Goal: Information Seeking & Learning: Learn about a topic

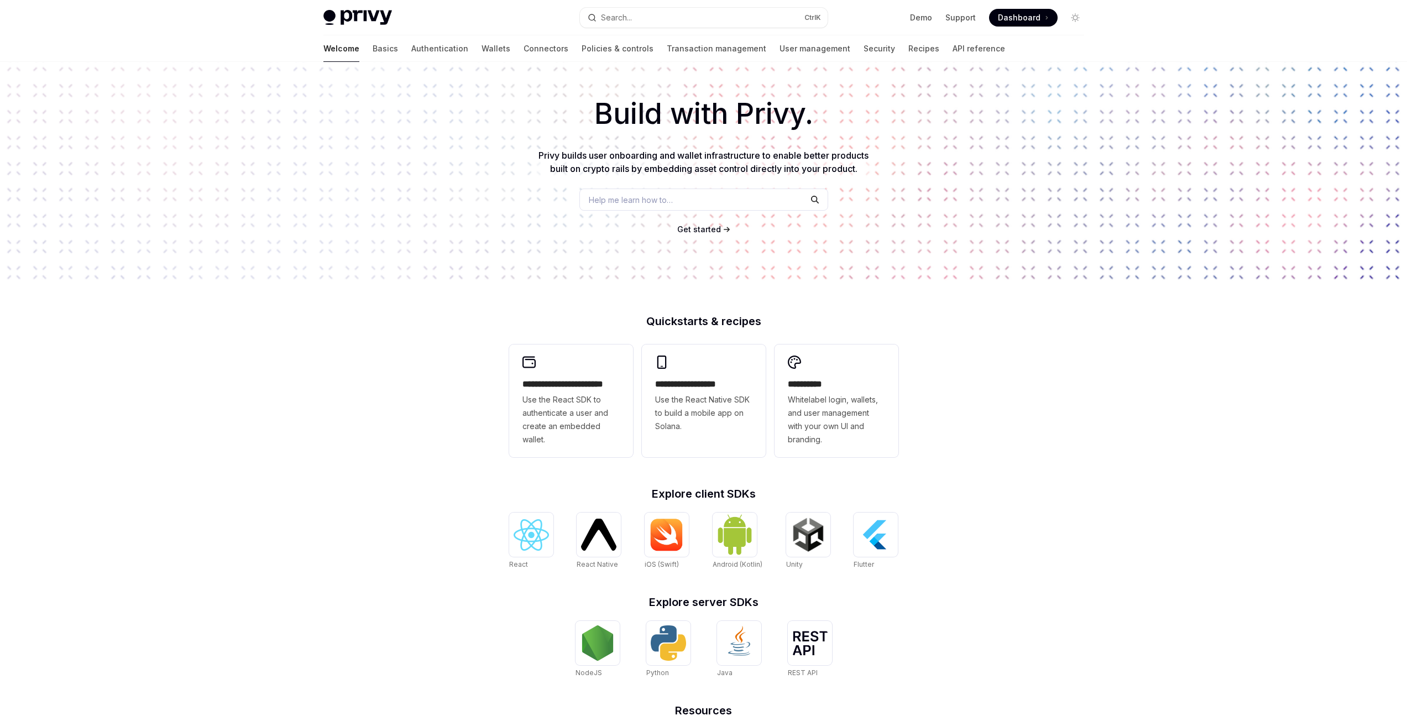
scroll to position [153, 0]
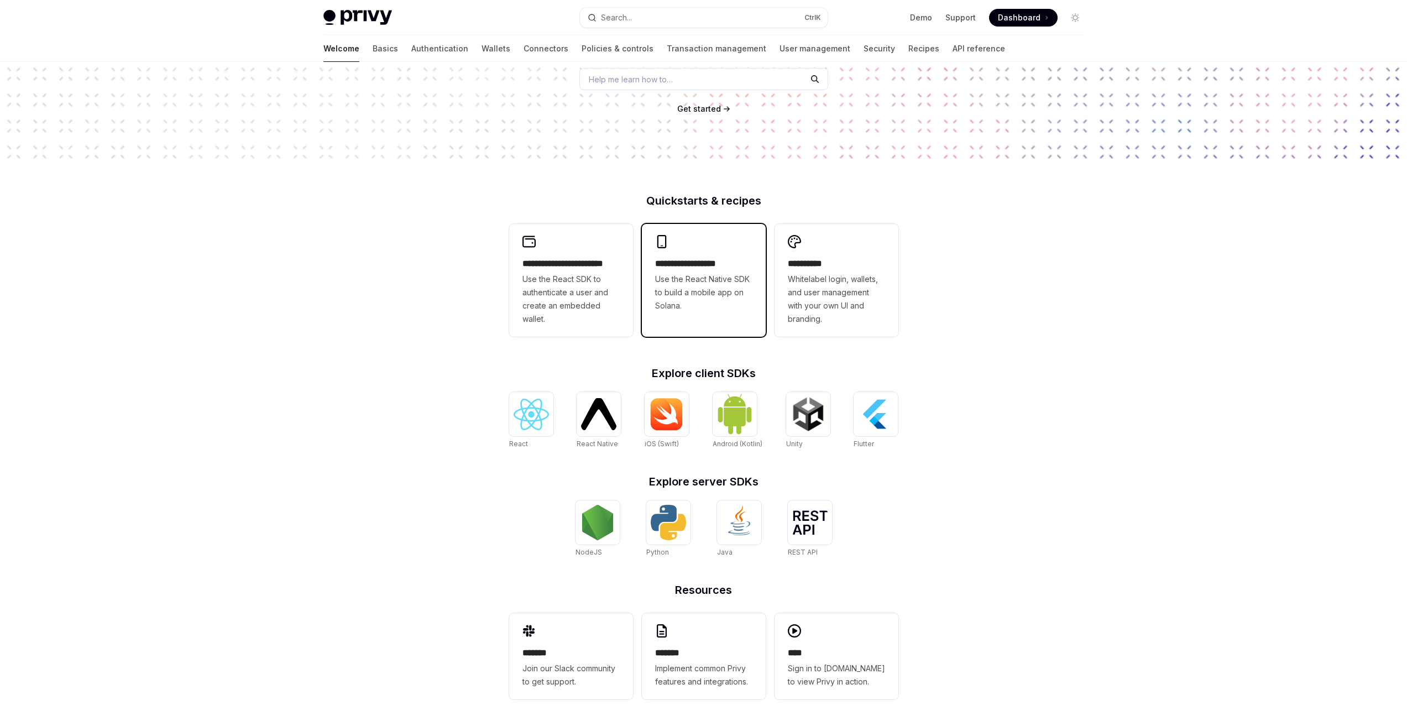
click at [691, 255] on div "**********" at bounding box center [704, 273] width 124 height 99
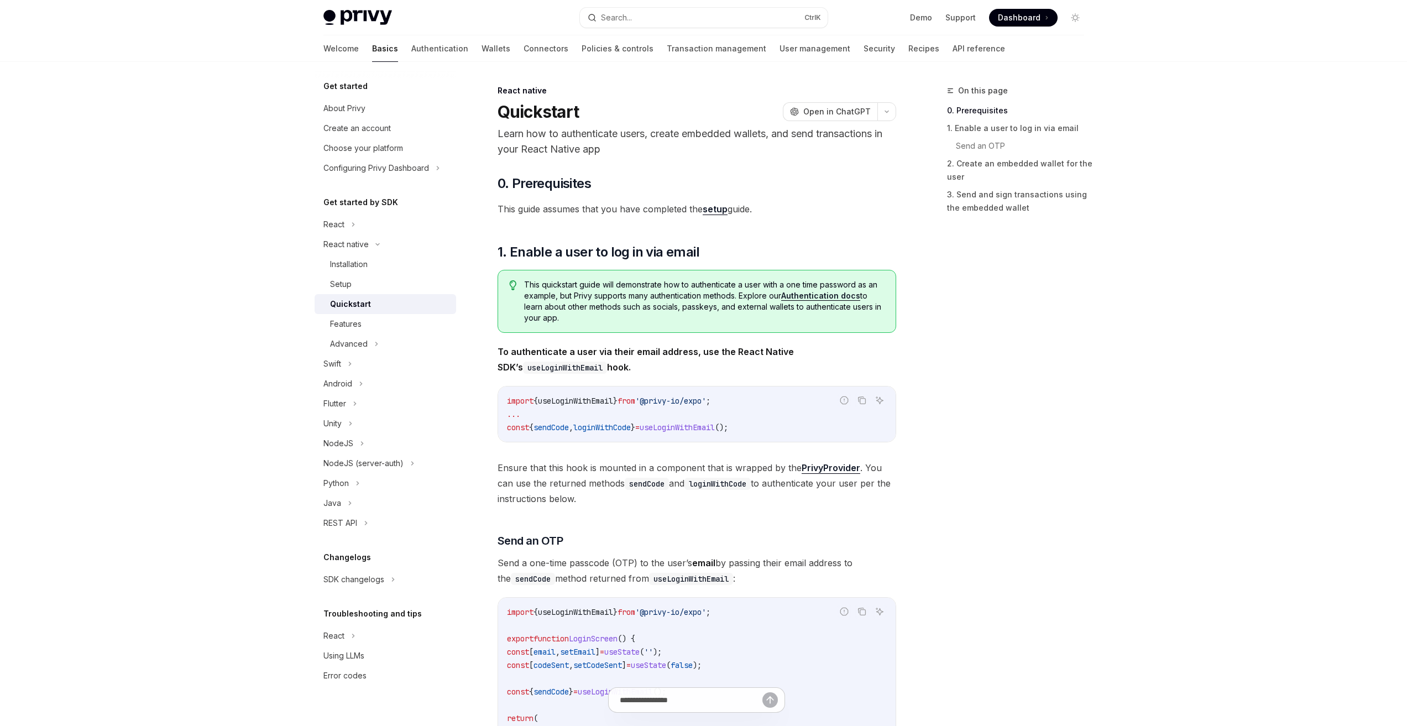
type textarea "*"
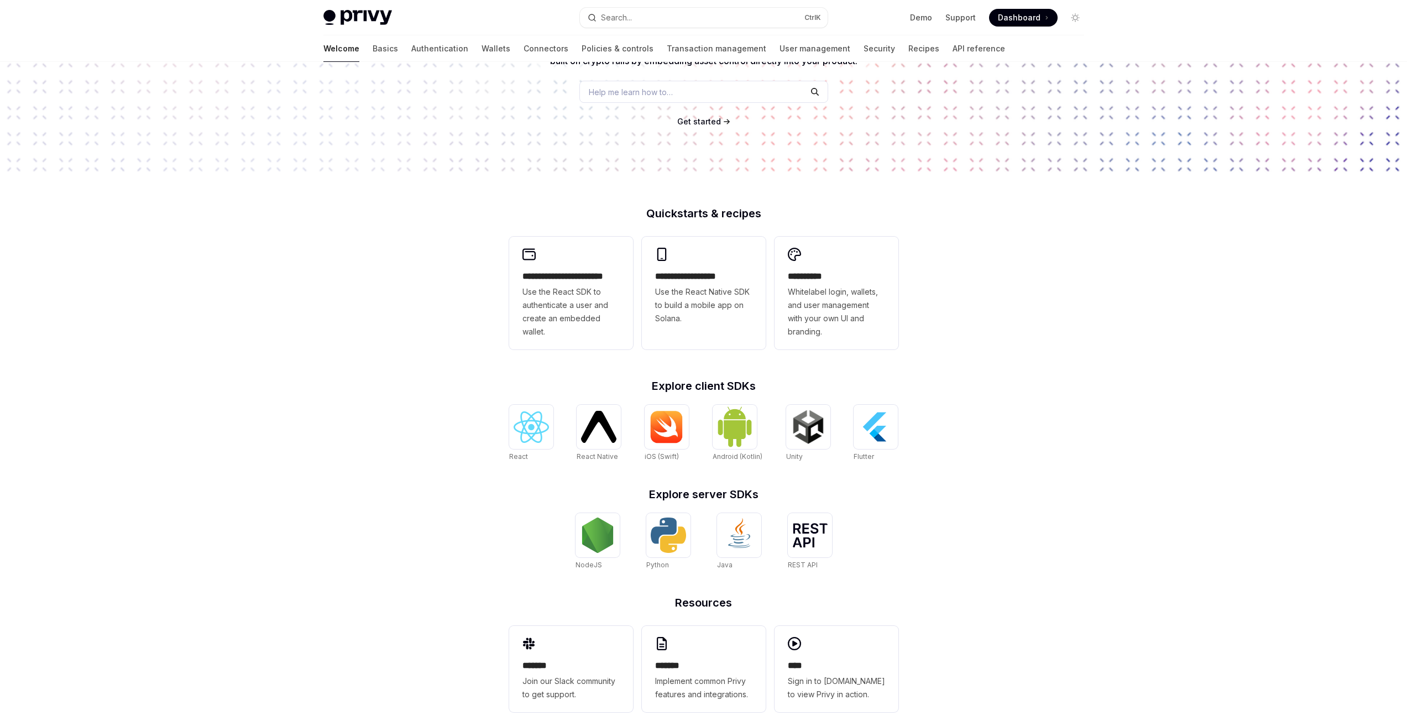
scroll to position [153, 0]
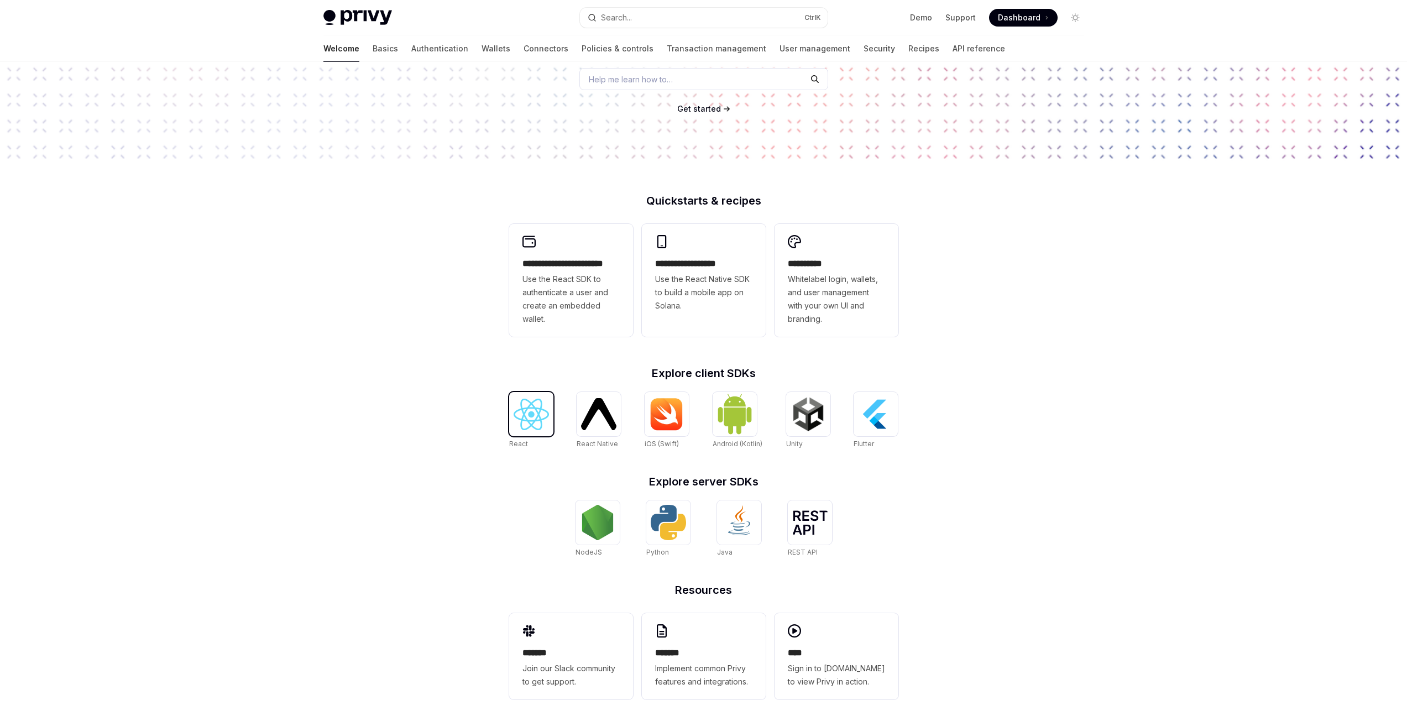
click at [539, 419] on img at bounding box center [530, 414] width 35 height 32
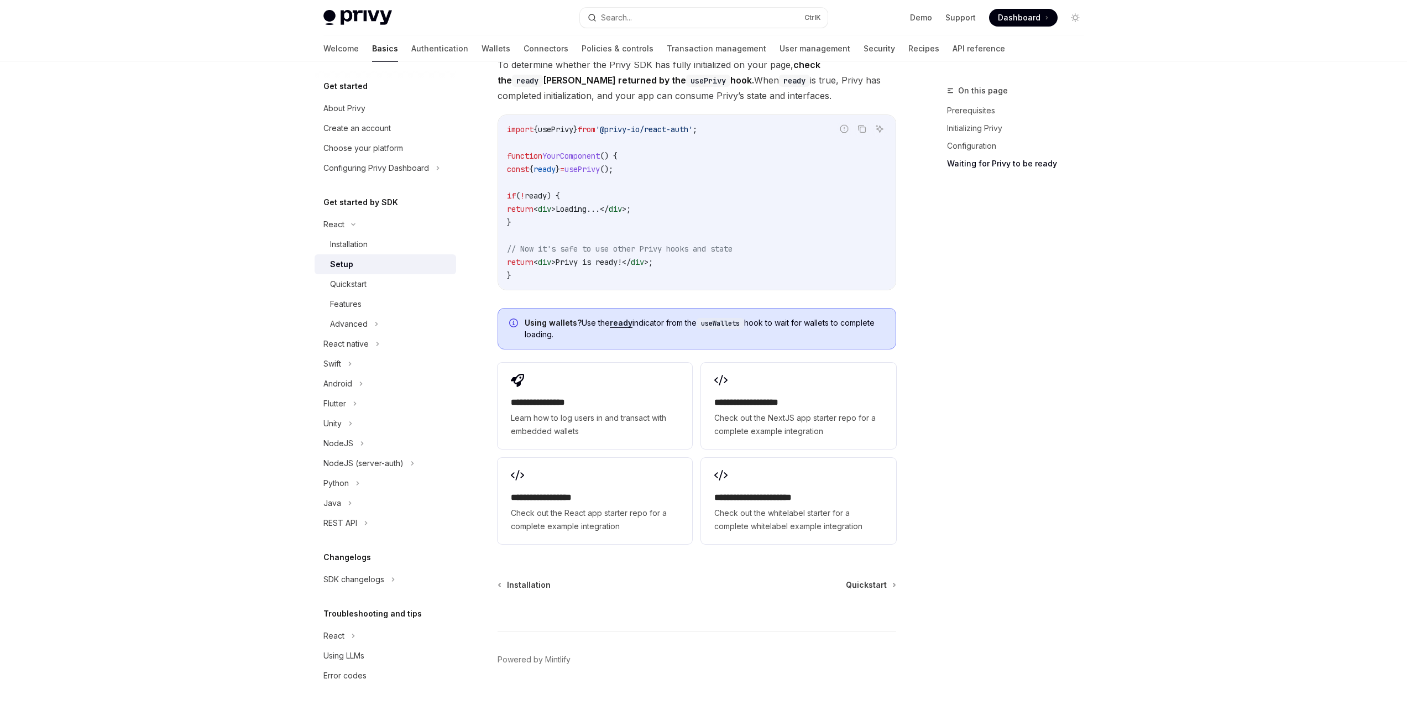
scroll to position [1191, 0]
click at [385, 286] on div "Quickstart" at bounding box center [389, 283] width 119 height 13
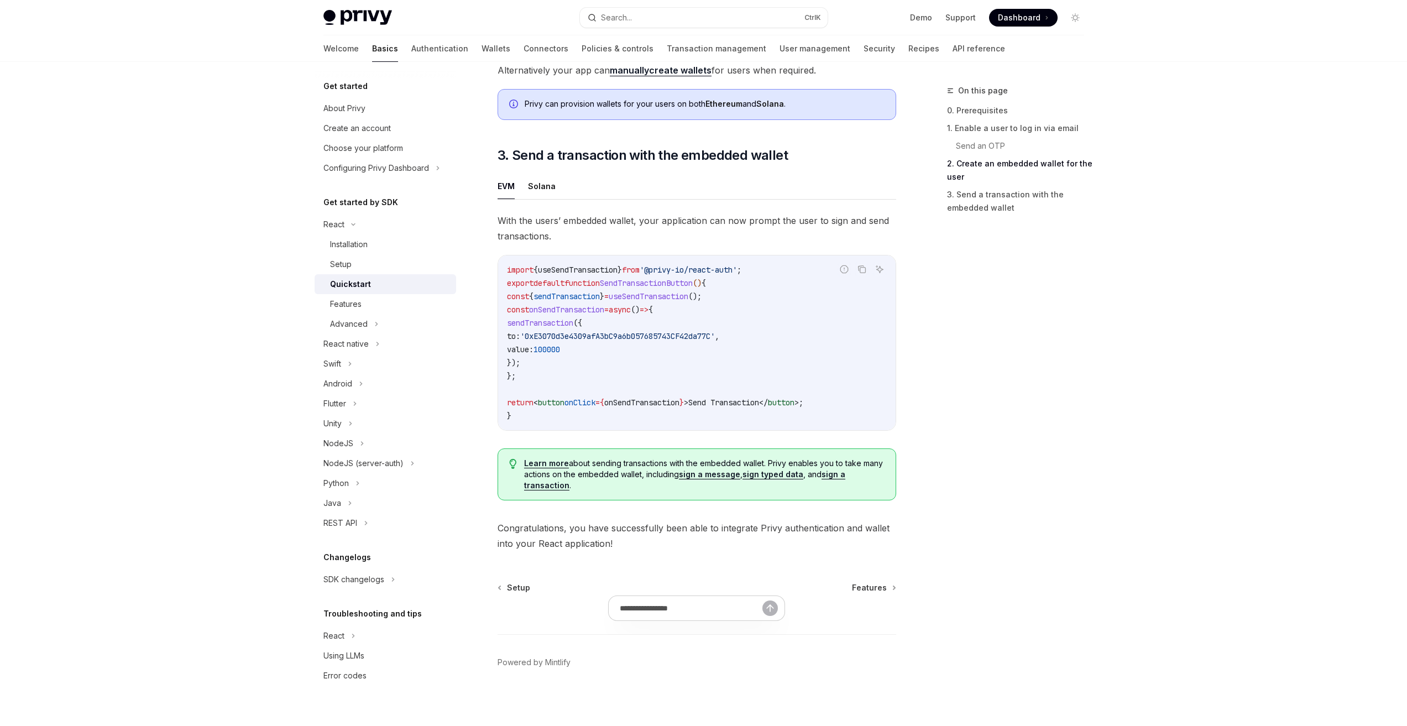
scroll to position [895, 0]
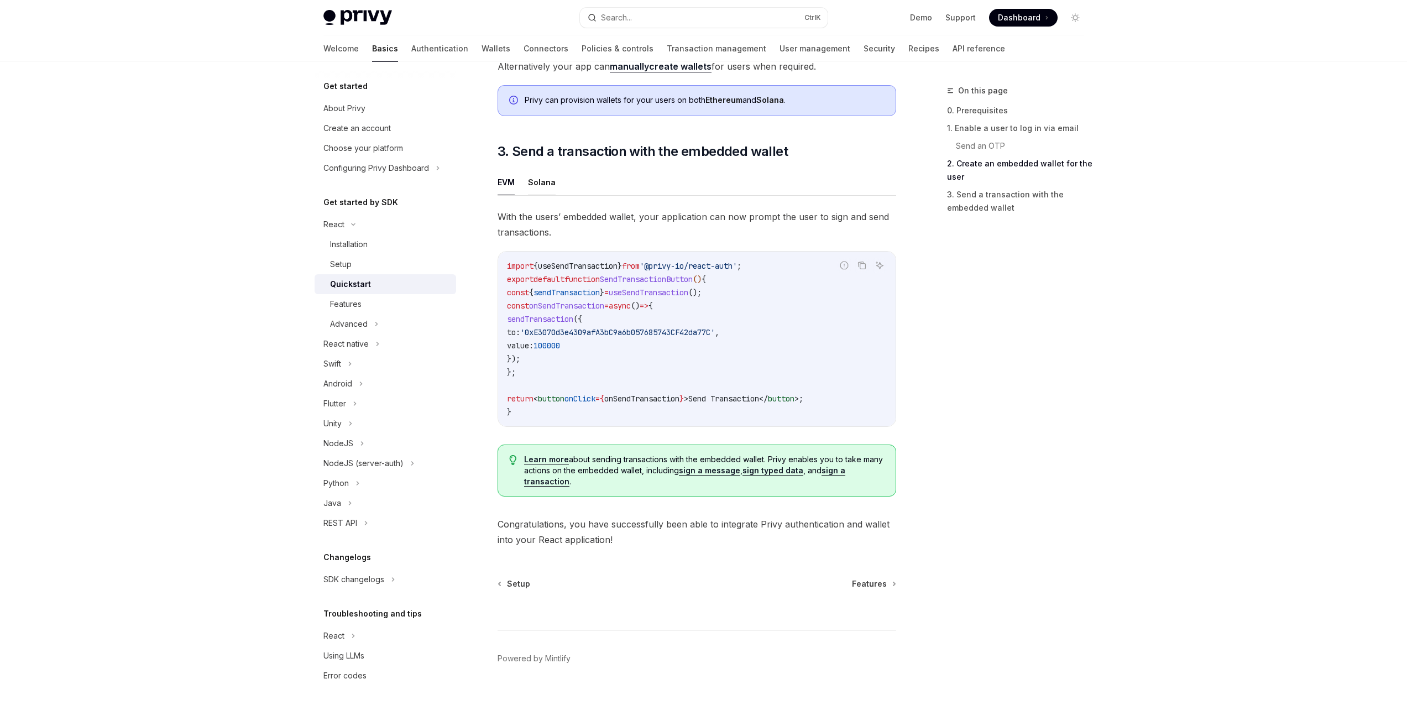
click at [547, 181] on button "Solana" at bounding box center [542, 182] width 28 height 26
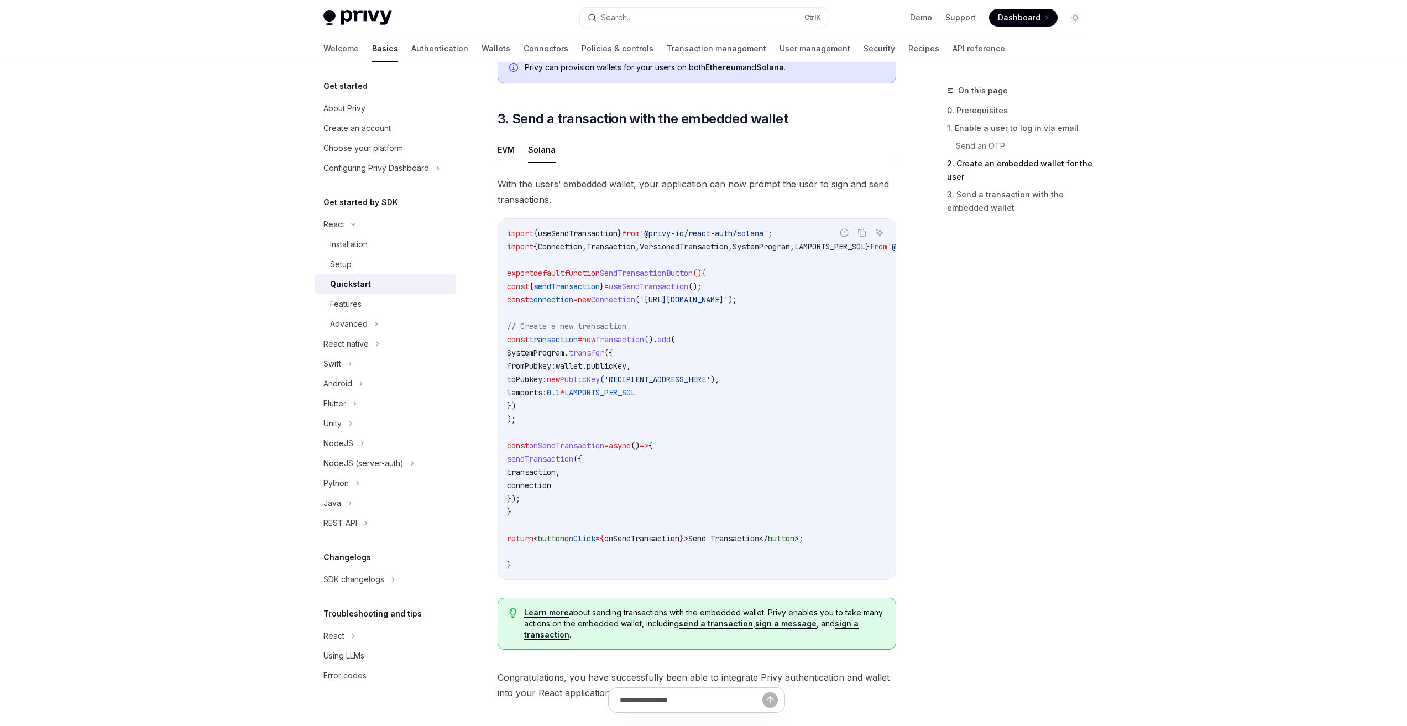
scroll to position [1006, 0]
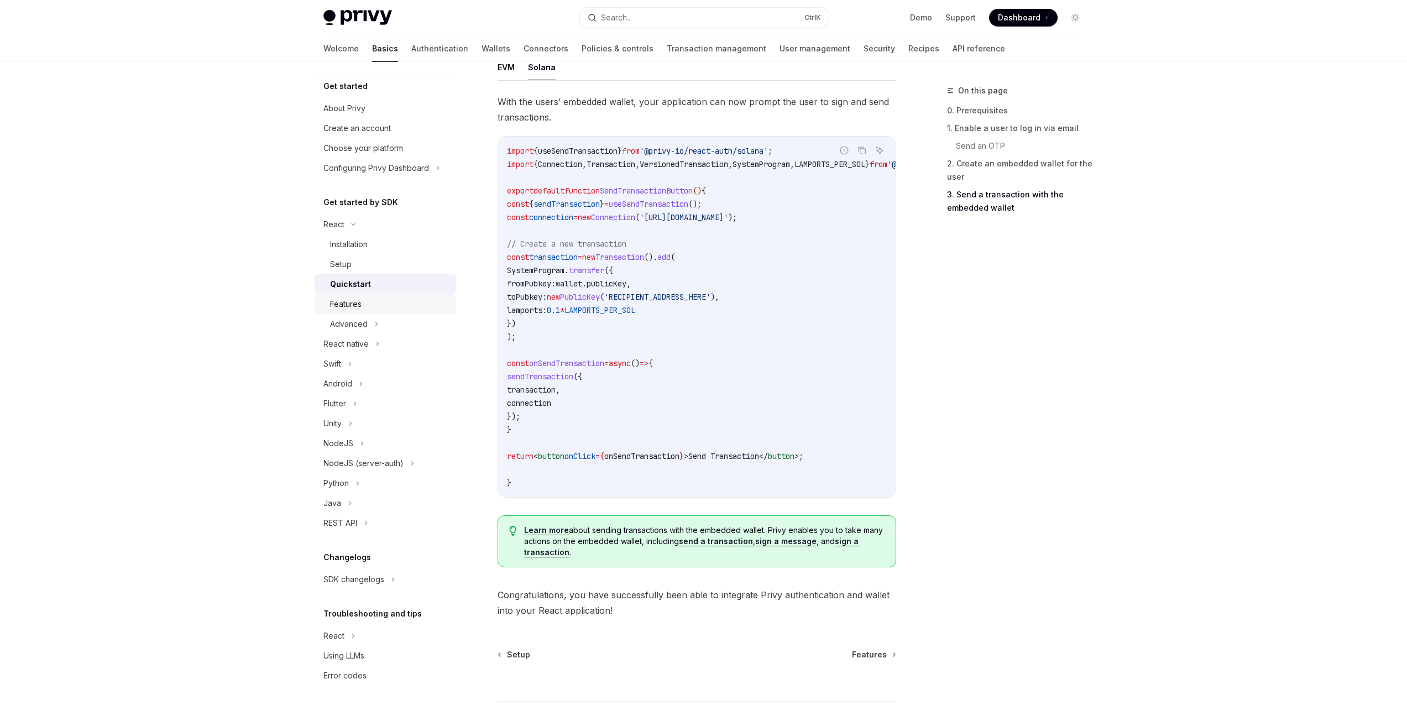
click at [348, 311] on link "Features" at bounding box center [384, 304] width 141 height 20
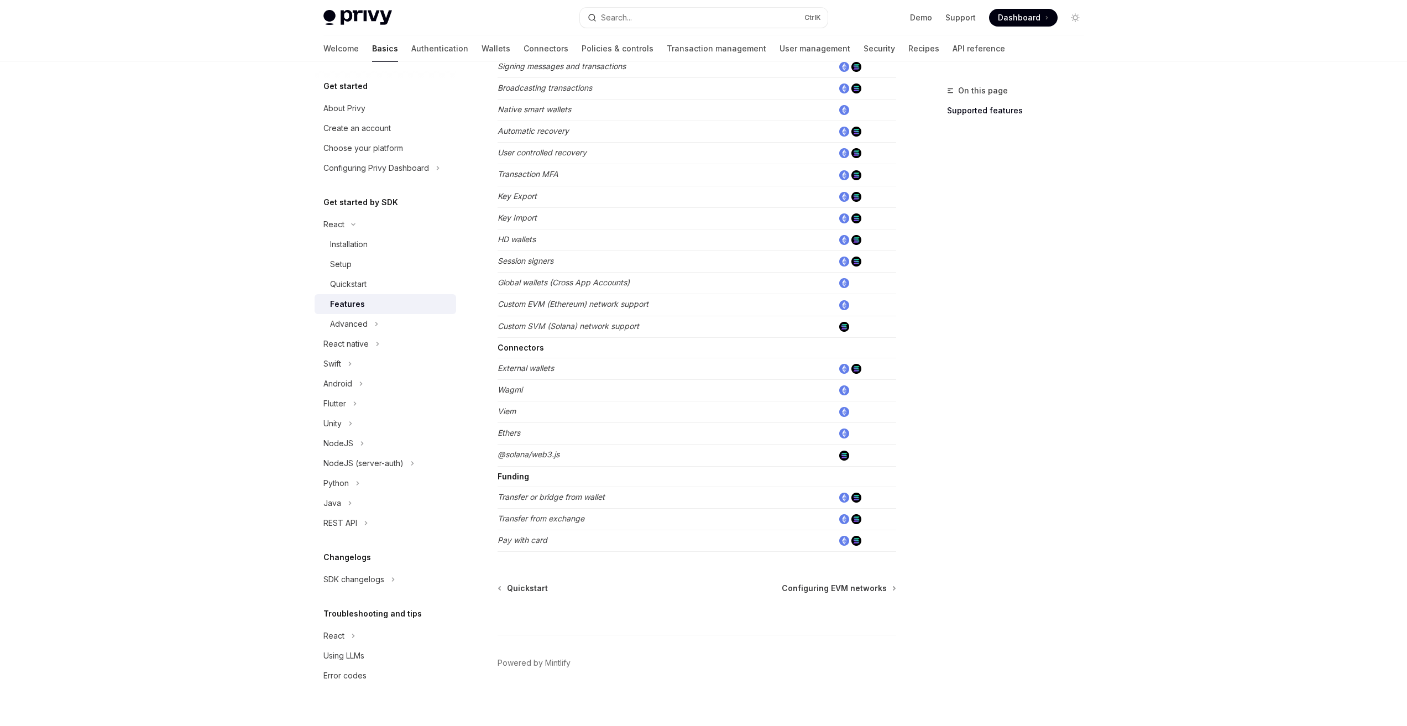
scroll to position [465, 0]
click at [361, 321] on div "Advanced" at bounding box center [349, 323] width 38 height 13
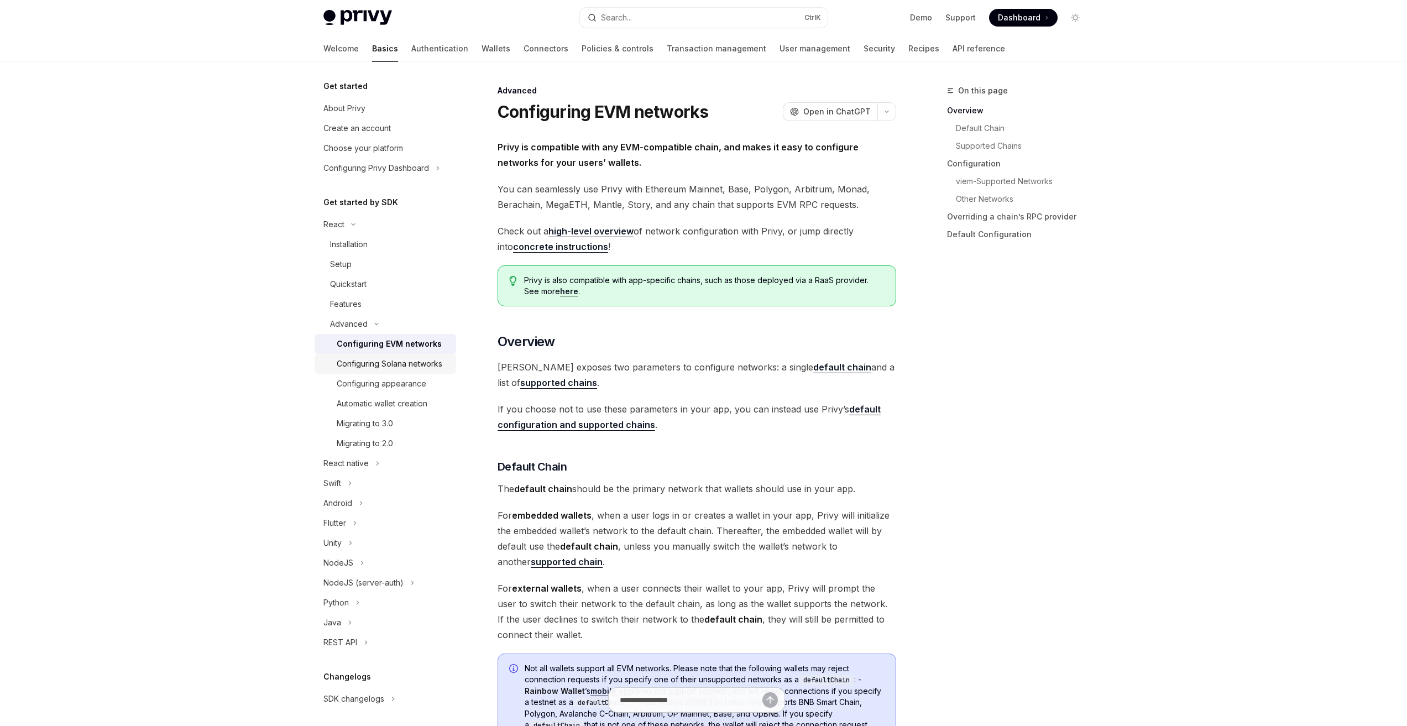
click at [365, 369] on div "Configuring Solana networks" at bounding box center [390, 363] width 106 height 13
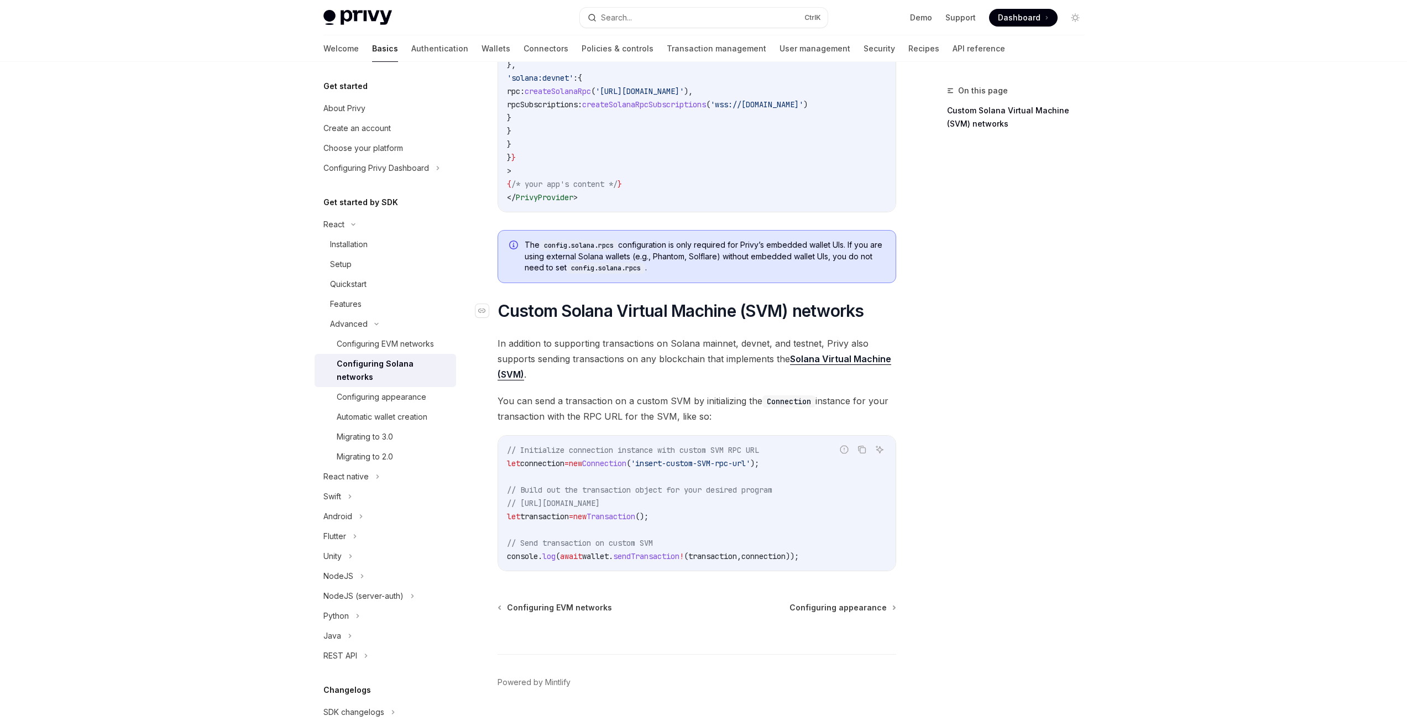
scroll to position [321, 0]
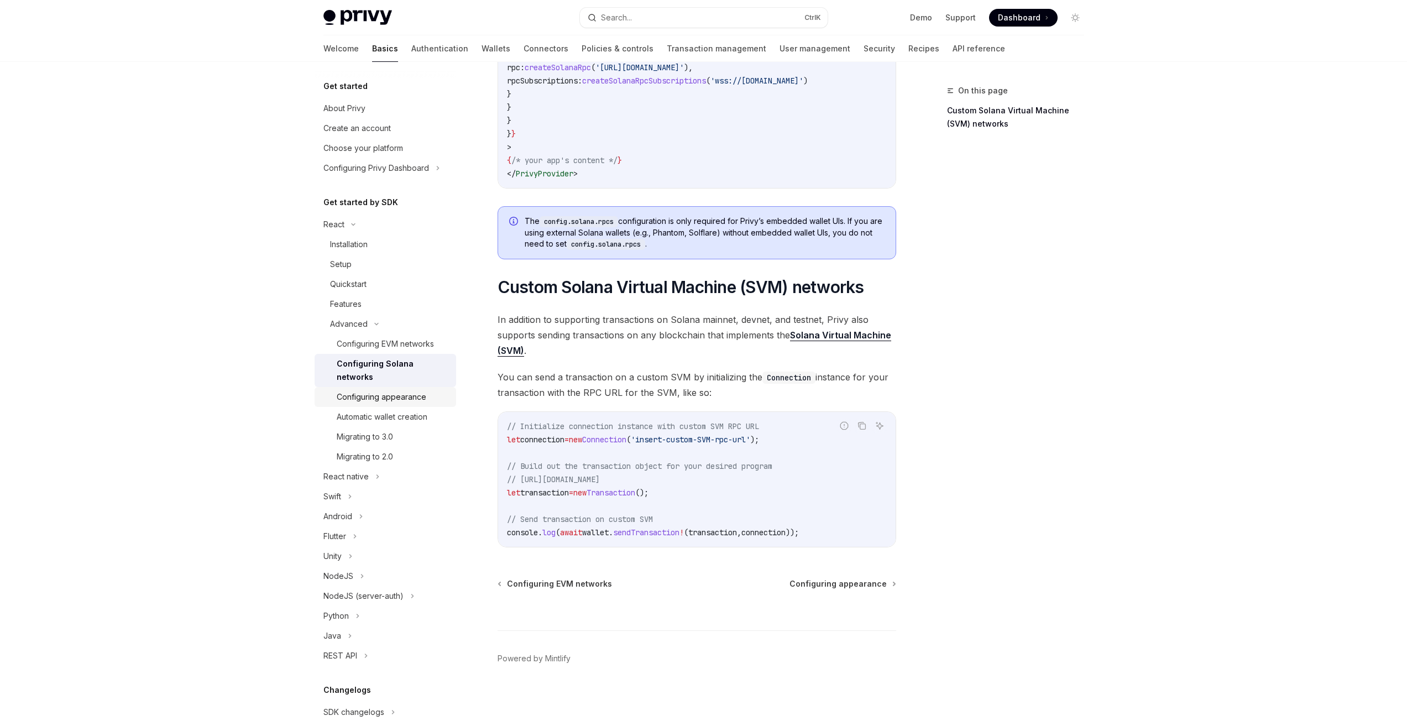
click at [395, 400] on div "Configuring appearance" at bounding box center [382, 396] width 90 height 13
type textarea "*"
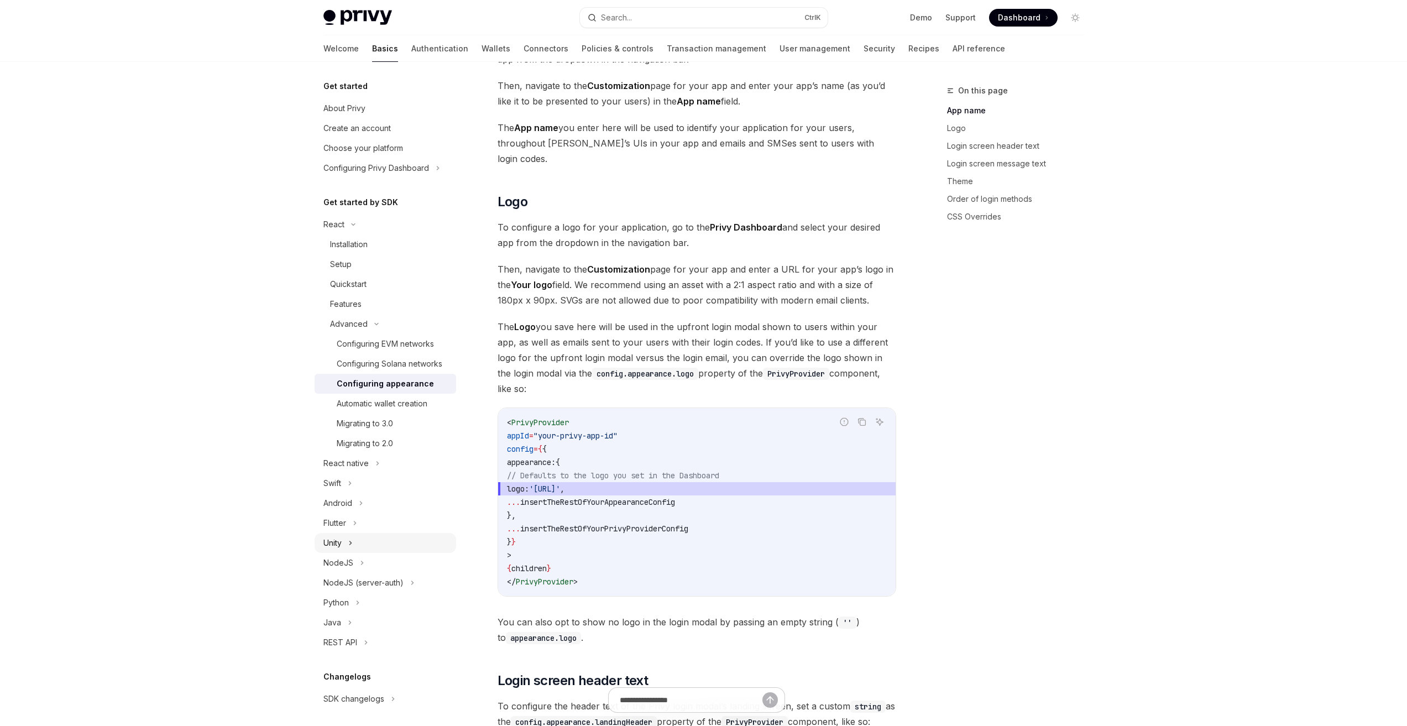
scroll to position [276, 0]
